Goal: Task Accomplishment & Management: Manage account settings

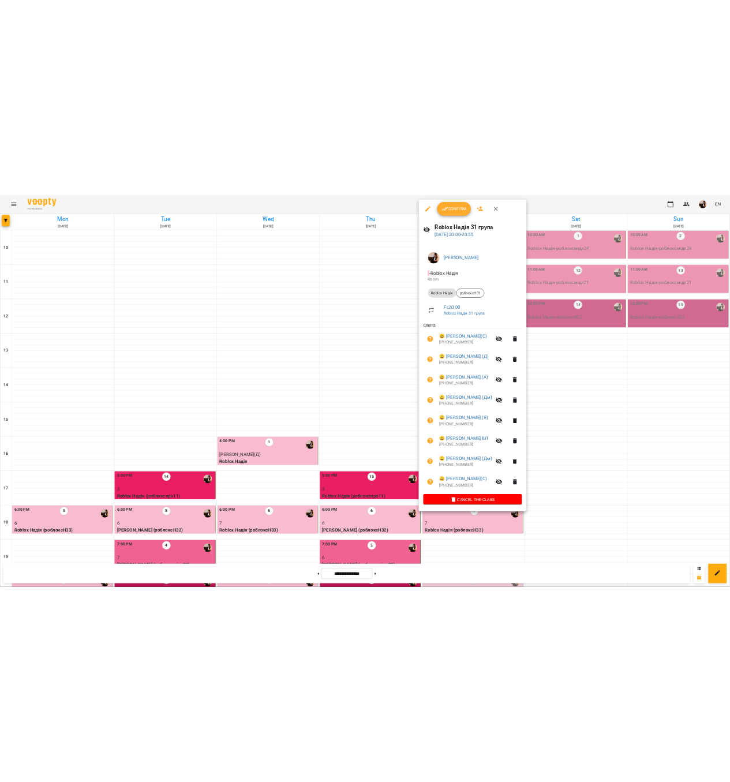
scroll to position [234, 0]
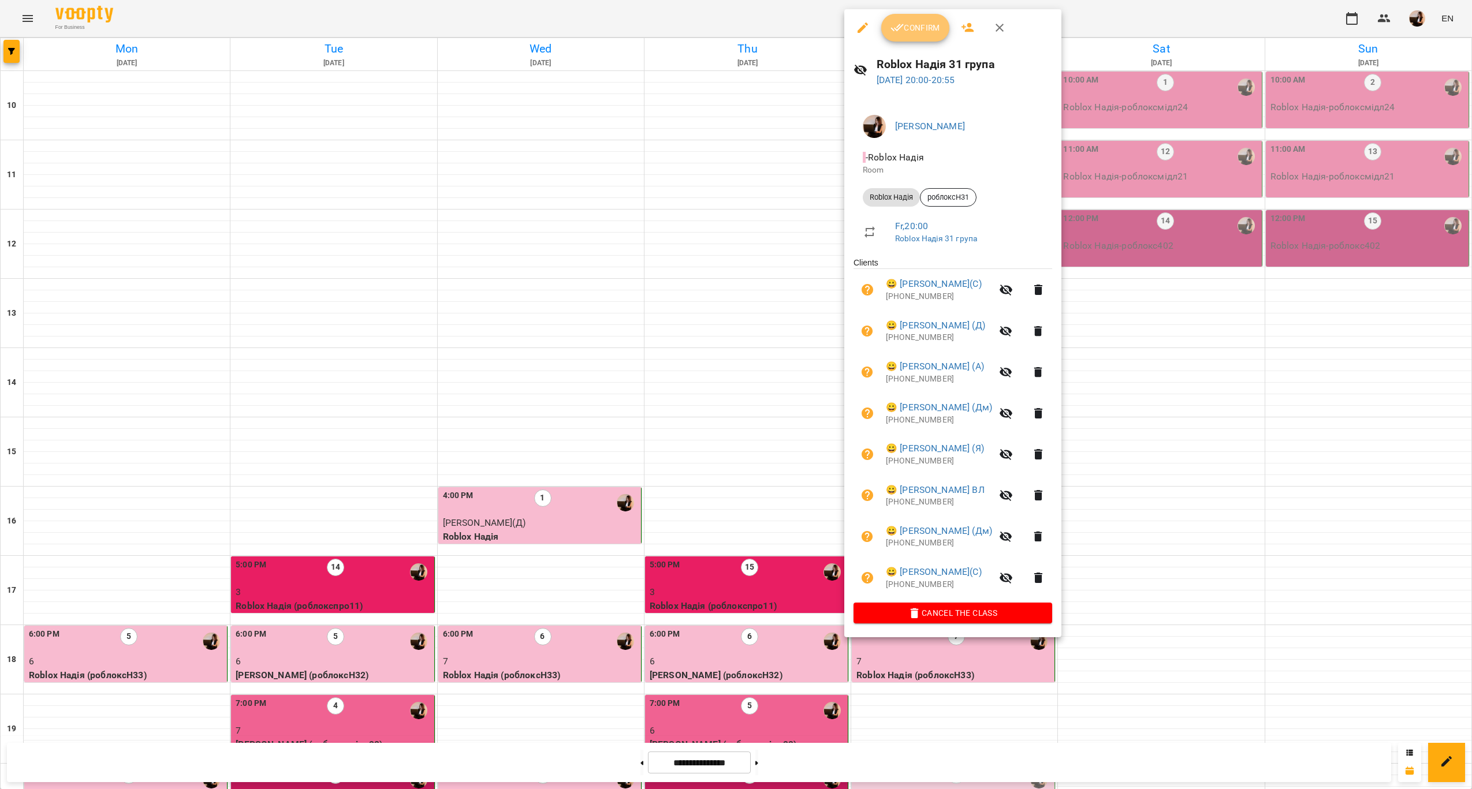
click at [901, 22] on icon "button" at bounding box center [897, 28] width 14 height 14
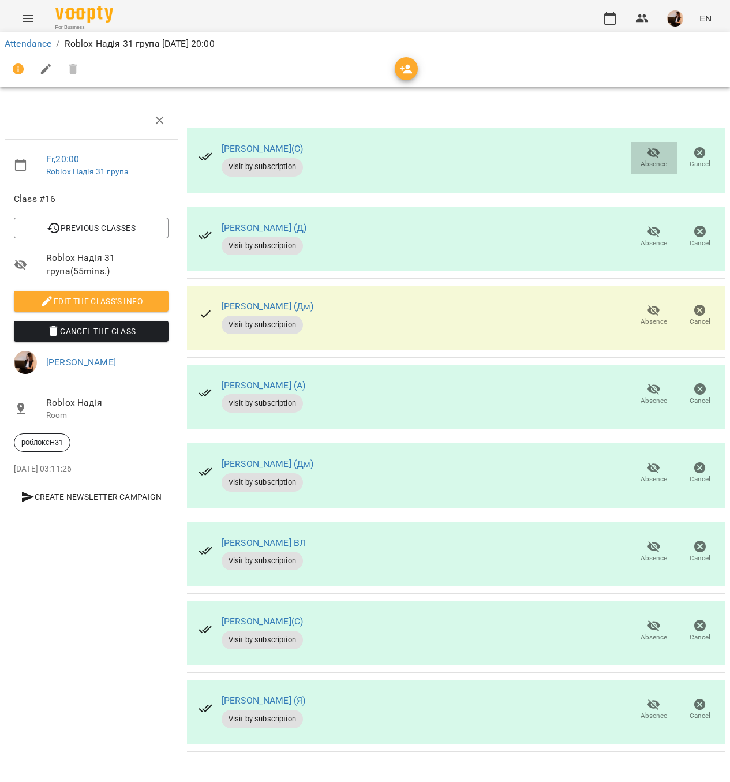
click at [651, 156] on icon "button" at bounding box center [654, 153] width 14 height 14
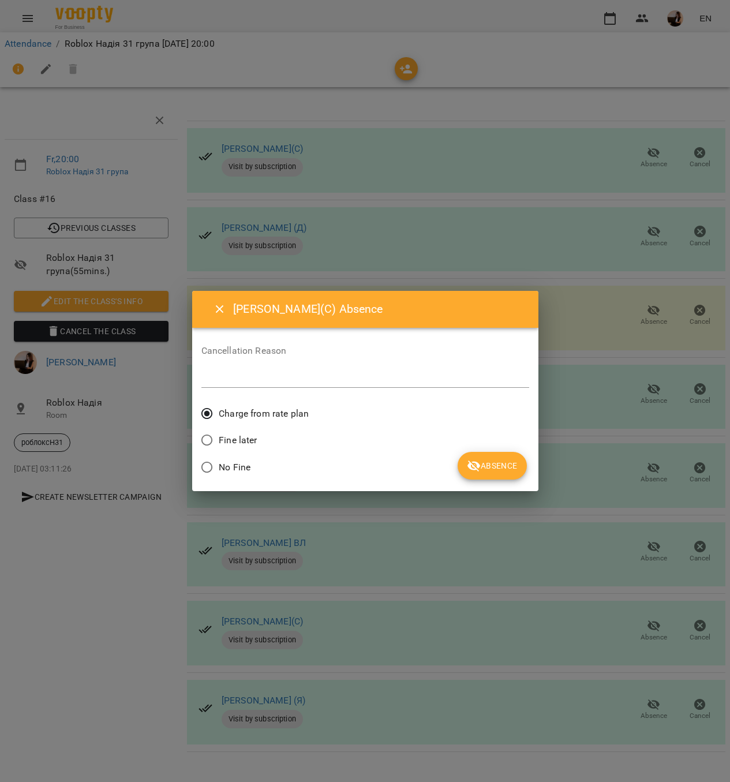
click at [508, 463] on span "Absence" at bounding box center [492, 466] width 50 height 14
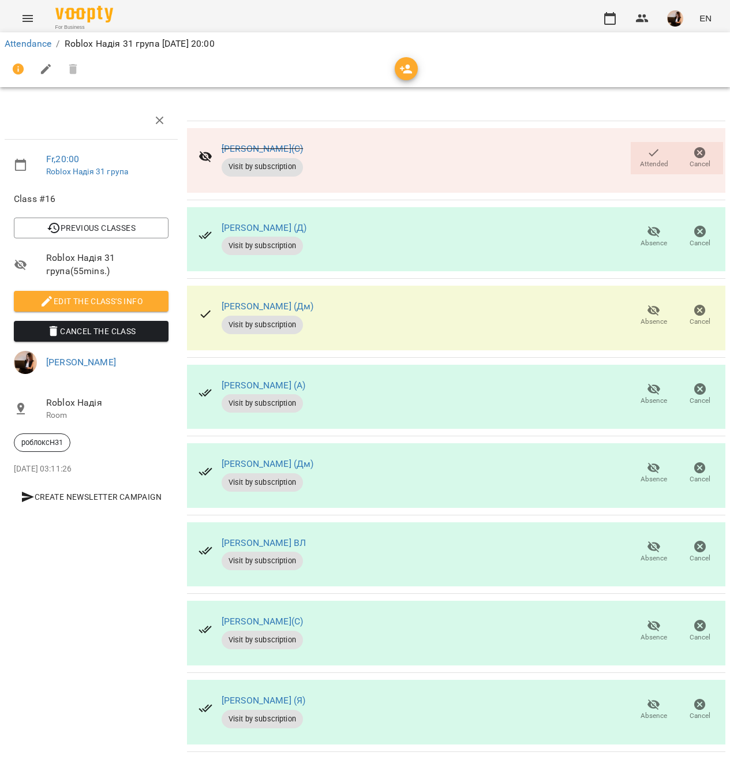
click at [659, 547] on icon "button" at bounding box center [654, 547] width 13 height 11
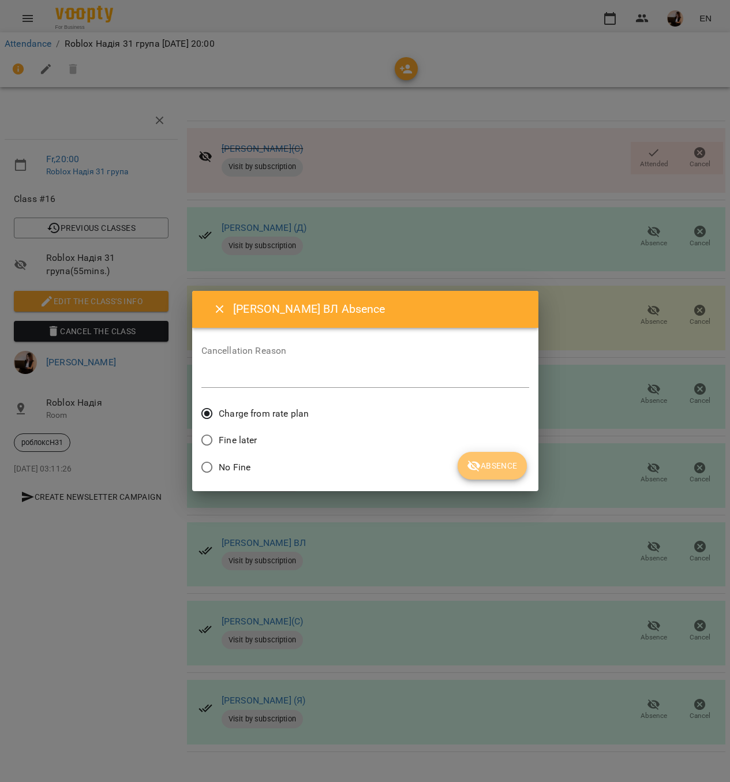
click at [467, 470] on button "Absence" at bounding box center [492, 466] width 69 height 28
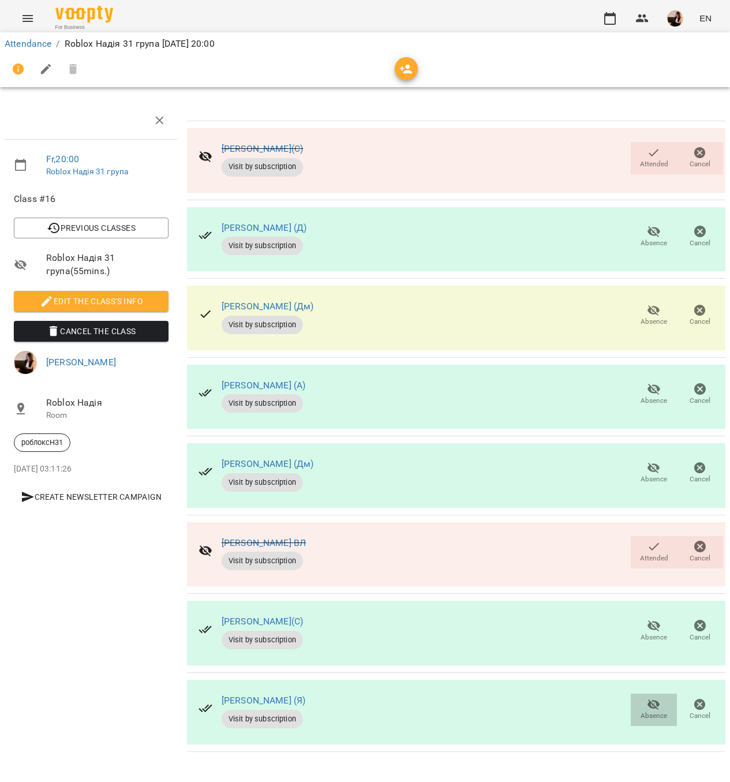
click at [643, 707] on span "Absence" at bounding box center [654, 709] width 32 height 23
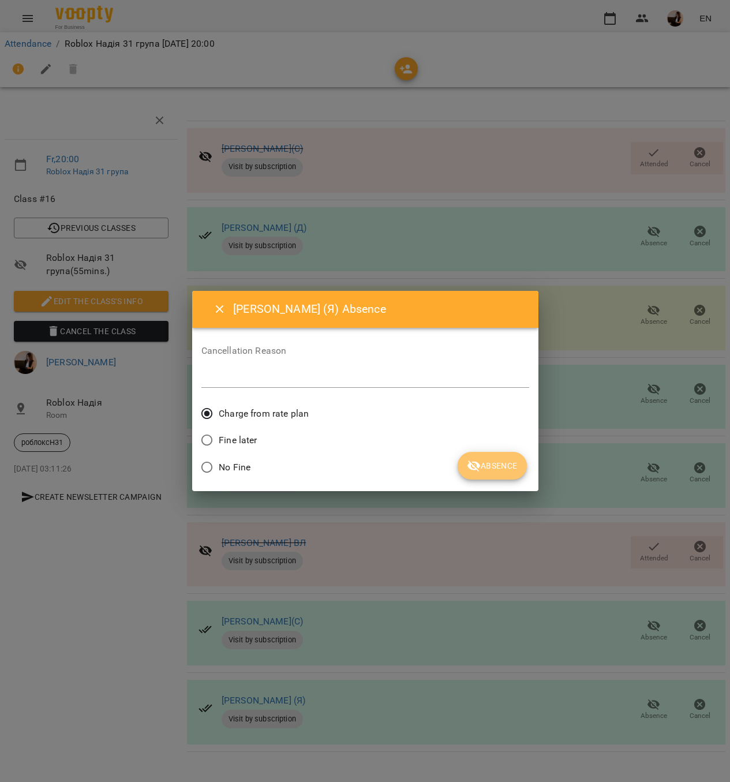
click at [488, 458] on button "Absence" at bounding box center [492, 466] width 69 height 28
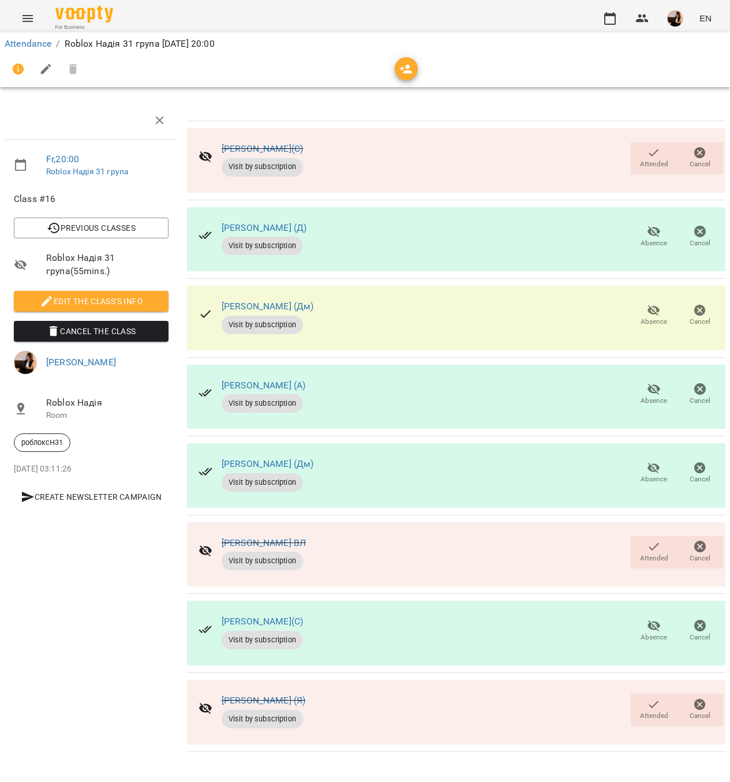
click at [650, 548] on icon "button" at bounding box center [655, 547] width 10 height 8
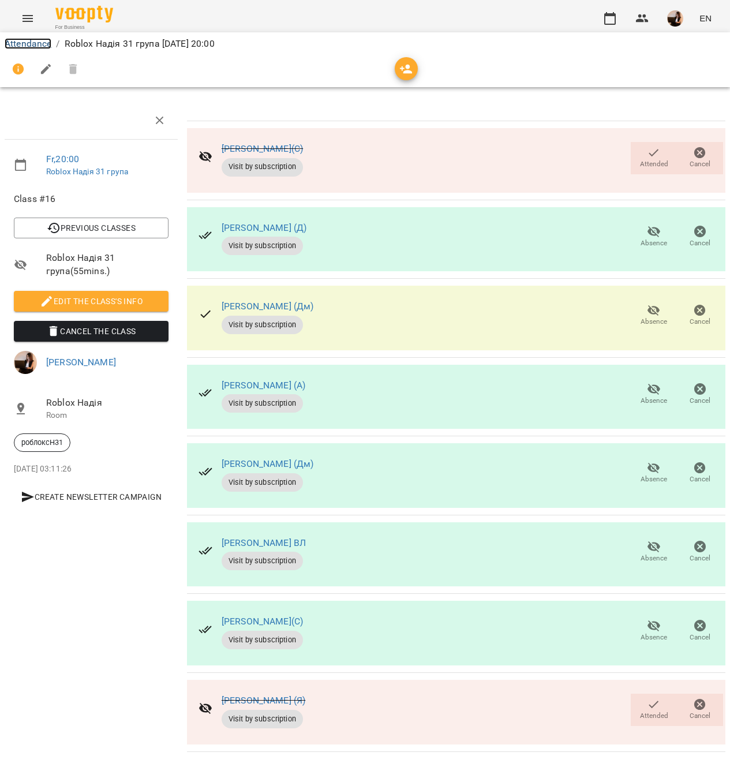
click at [34, 42] on link "Attendance" at bounding box center [28, 43] width 47 height 11
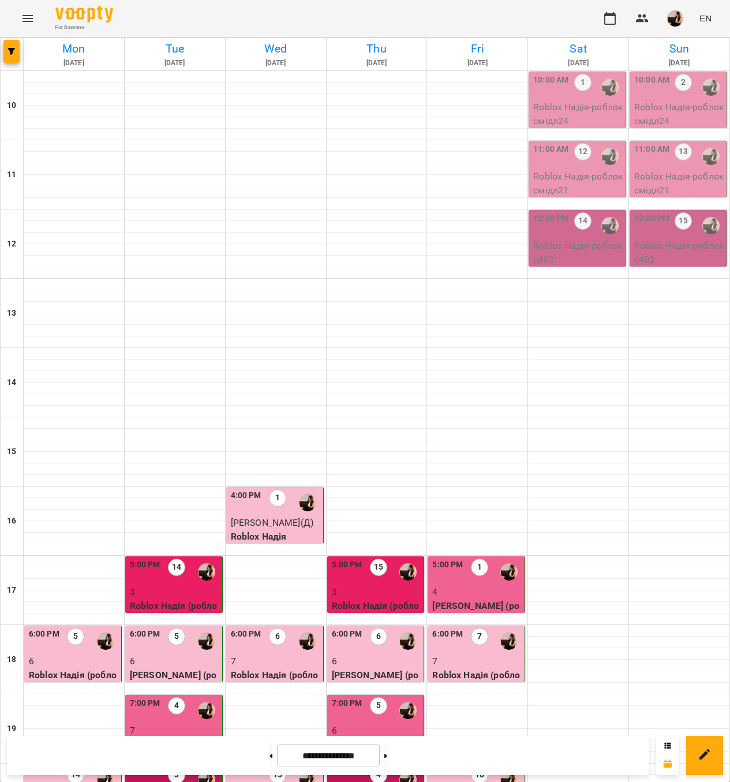
scroll to position [241, 0]
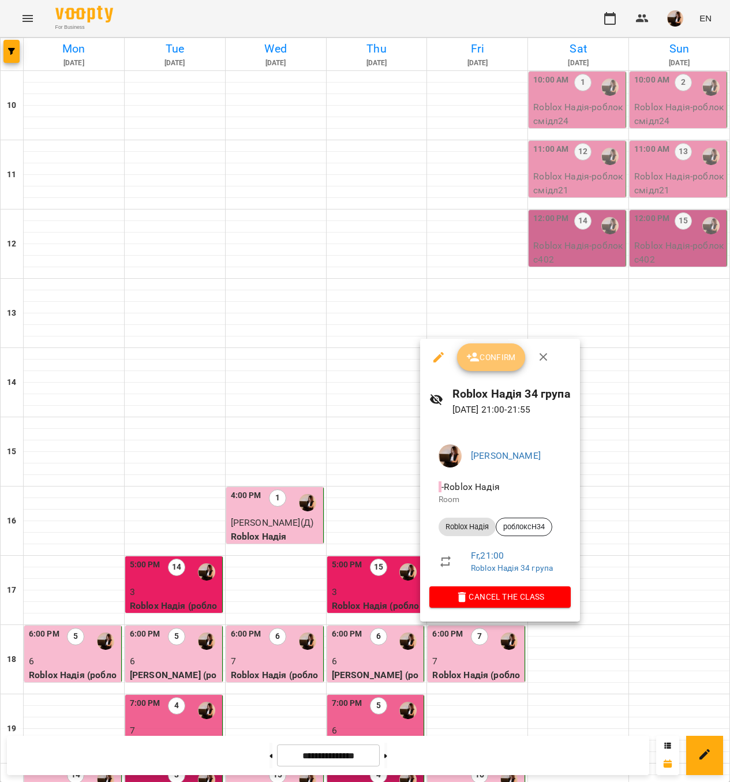
click at [479, 357] on icon "button" at bounding box center [474, 357] width 14 height 14
